Goal: Task Accomplishment & Management: Use online tool/utility

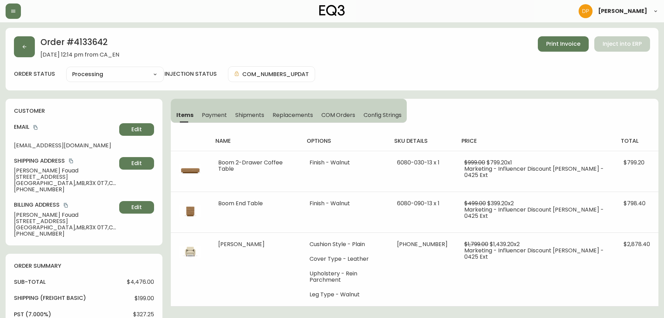
select select "PROCESSING"
click at [20, 48] on button "button" at bounding box center [24, 46] width 21 height 21
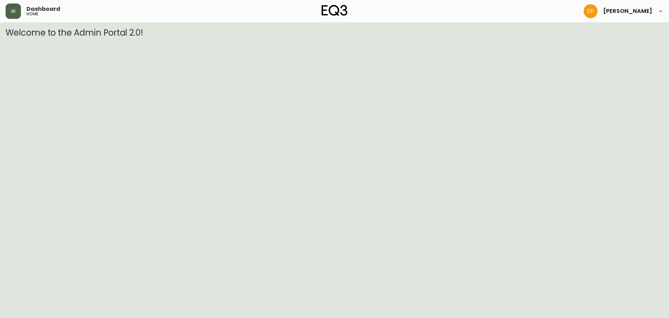
click at [15, 16] on button "button" at bounding box center [13, 10] width 15 height 15
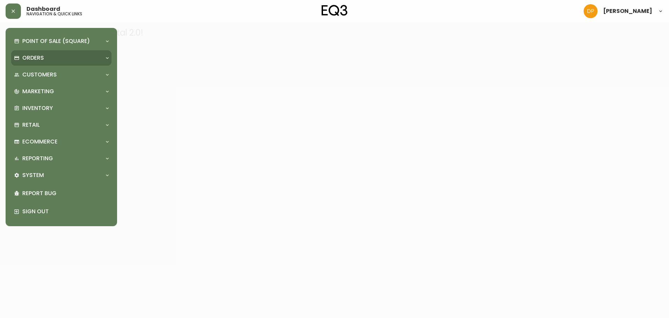
click at [25, 54] on p "Orders" at bounding box center [33, 58] width 22 height 8
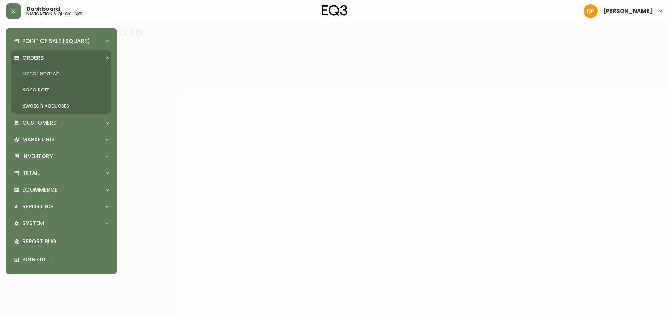
click at [80, 70] on link "Order Search" at bounding box center [61, 74] width 100 height 16
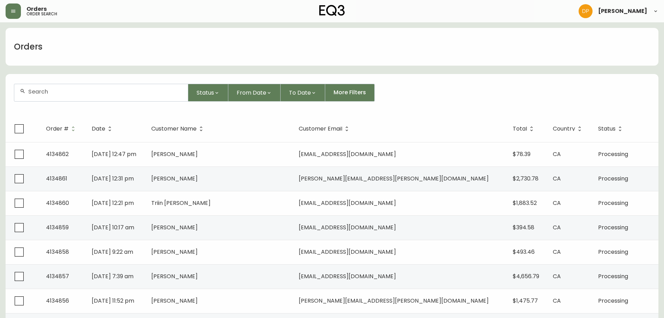
click at [137, 95] on div at bounding box center [101, 92] width 174 height 17
paste input "4133720"
type input "4133720"
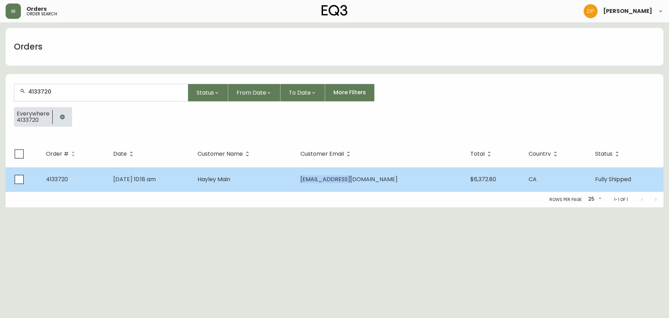
drag, startPoint x: 408, startPoint y: 183, endPoint x: 340, endPoint y: 181, distance: 68.4
click at [340, 181] on td "[EMAIL_ADDRESS][DOMAIN_NAME]" at bounding box center [380, 179] width 170 height 24
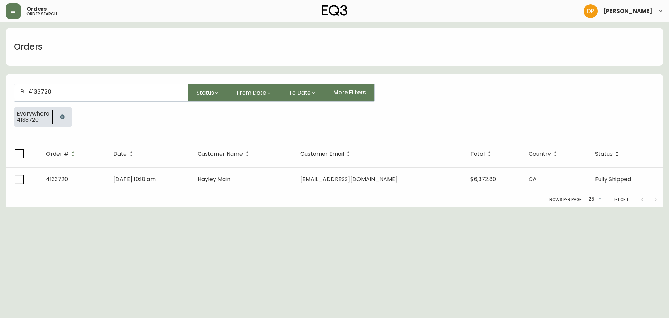
click at [82, 207] on html "Orders order search [PERSON_NAME] Orders 4133720 Status From Date To Date More …" at bounding box center [334, 103] width 669 height 207
